Goal: Find specific page/section: Find specific page/section

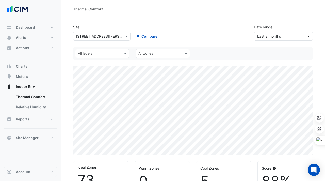
select select "***"
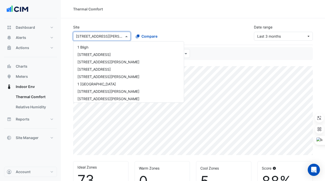
click at [78, 35] on input "text" at bounding box center [97, 36] width 42 height 5
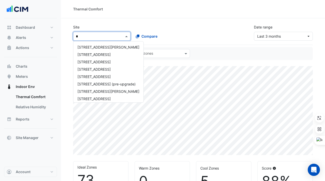
type input "**"
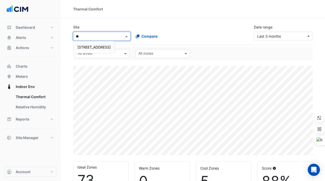
click at [95, 47] on span "[STREET_ADDRESS]" at bounding box center [93, 47] width 33 height 4
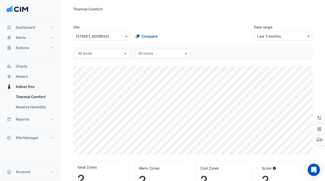
select select "***"
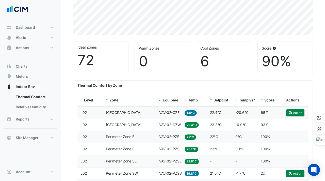
scroll to position [123, 0]
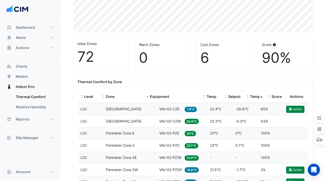
drag, startPoint x: 180, startPoint y: 91, endPoint x: 225, endPoint y: 91, distance: 45.4
click at [225, 91] on div "Level Zone Equipment Temp Setpoint Temp vs Setpoint Score Actions" at bounding box center [192, 97] width 231 height 12
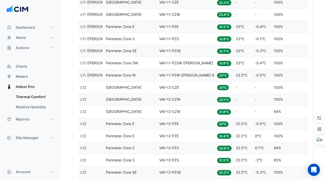
scroll to position [738, 0]
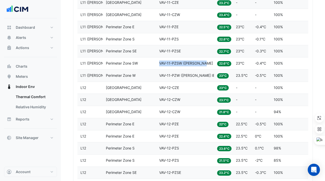
drag, startPoint x: 205, startPoint y: 63, endPoint x: 160, endPoint y: 64, distance: 45.1
click at [160, 64] on div "Equipment VAV-11-PZSW ([PERSON_NAME] IE)" at bounding box center [185, 63] width 52 height 6
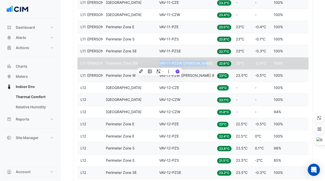
copy span "VAV-11-PZSW ([PERSON_NAME] IE)"
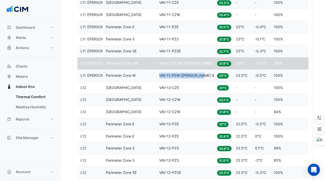
drag, startPoint x: 203, startPoint y: 75, endPoint x: 160, endPoint y: 75, distance: 43.1
click at [159, 75] on div "Equipment VAV-11-PZW ([PERSON_NAME] IE)" at bounding box center [185, 76] width 52 height 6
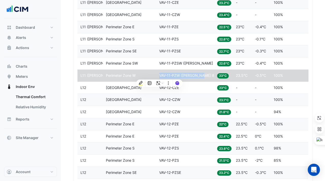
copy span "VAV-11-PZW ([PERSON_NAME] IE)"
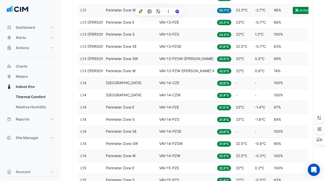
scroll to position [948, 0]
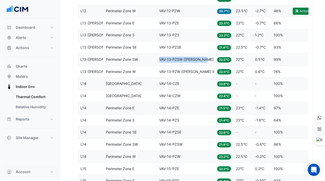
drag, startPoint x: 205, startPoint y: 59, endPoint x: 159, endPoint y: 59, distance: 46.2
click at [159, 59] on div "Equipment VAV-13-PZSW ([PERSON_NAME] IE)" at bounding box center [185, 60] width 52 height 6
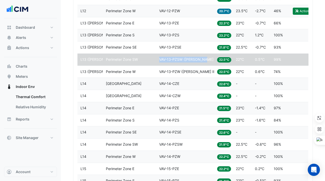
copy span "VAV-13-PZSW ([PERSON_NAME] IE)"
drag, startPoint x: 202, startPoint y: 71, endPoint x: 160, endPoint y: 71, distance: 42.6
click at [160, 71] on span "VAV-13-PZW ([PERSON_NAME] IE)" at bounding box center [187, 71] width 57 height 4
copy span "VAV-13-PZW ([PERSON_NAME] IE)"
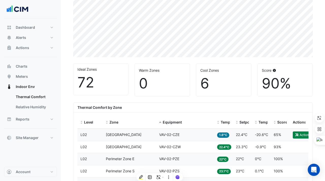
scroll to position [97, 0]
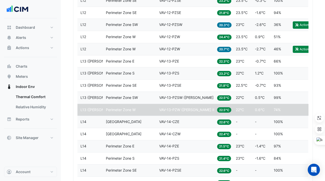
scroll to position [935, 0]
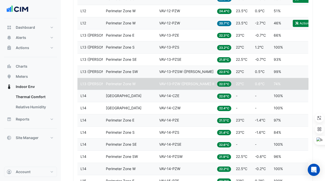
click at [198, 97] on div "Equipment VAV-14-CZE" at bounding box center [185, 96] width 52 height 6
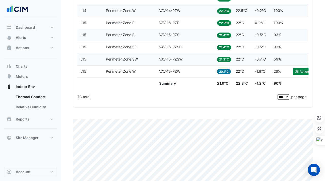
scroll to position [1093, 0]
click at [212, 101] on div "78 total" at bounding box center [176, 96] width 199 height 13
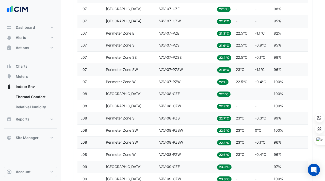
scroll to position [404, 0]
